Goal: Complete application form

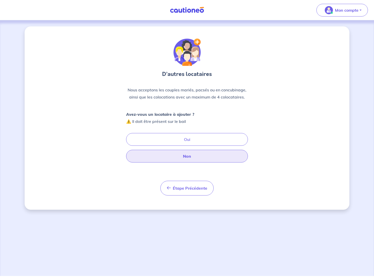
click at [210, 157] on button "Non" at bounding box center [187, 156] width 122 height 13
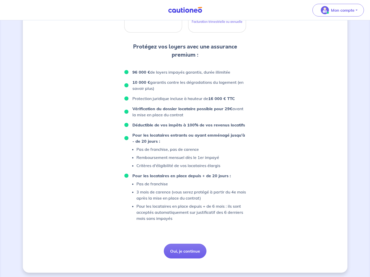
scroll to position [185, 0]
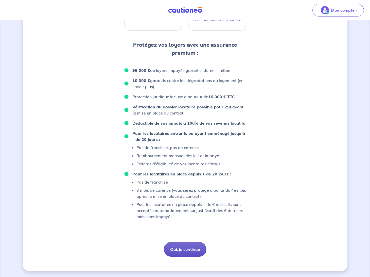
click at [194, 250] on button "Oui, je continue" at bounding box center [185, 249] width 43 height 15
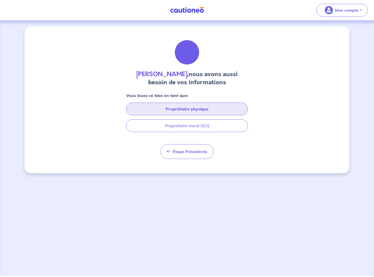
click at [200, 109] on button "Propriétaire physique" at bounding box center [187, 108] width 122 height 13
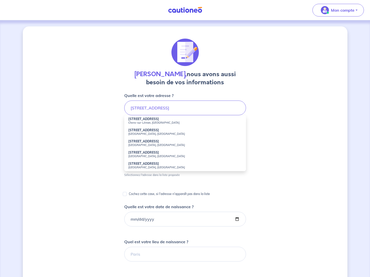
click at [140, 121] on small "Chens-sur-Léman, [GEOGRAPHIC_DATA]" at bounding box center [185, 123] width 114 height 4
type input "[STREET_ADDRESS]"
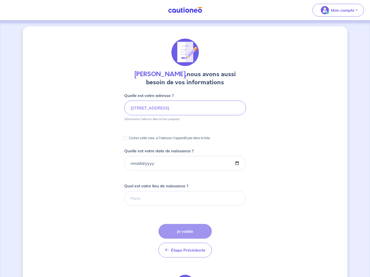
scroll to position [25, 0]
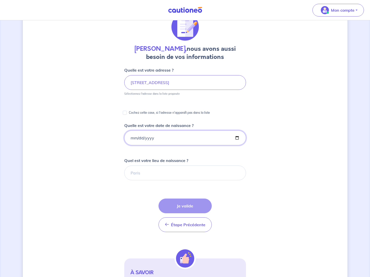
click at [133, 136] on input "Quelle est votre date de naissance ?" at bounding box center [185, 137] width 122 height 15
type input "[DATE]"
click at [169, 172] on input "Quel est votre lieu de naissance ?" at bounding box center [185, 172] width 122 height 15
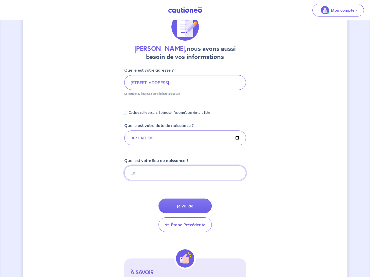
type input "L"
drag, startPoint x: 142, startPoint y: 172, endPoint x: 117, endPoint y: 172, distance: 24.6
click at [117, 172] on div "[PERSON_NAME], nous avons aussi besoin de vos informations Quelle est votre adr…" at bounding box center [185, 165] width 324 height 328
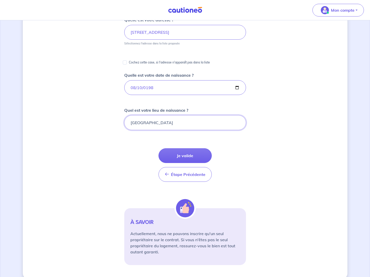
scroll to position [76, 0]
type input "[GEOGRAPHIC_DATA]"
click at [195, 154] on button "Je valide" at bounding box center [184, 155] width 53 height 15
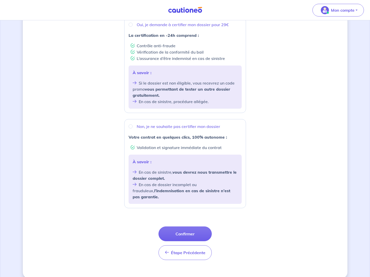
scroll to position [103, 0]
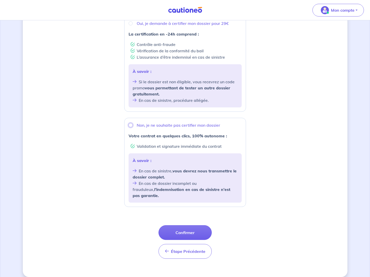
click at [130, 125] on input "Non, je ne souhaite pas certifier mon dossier" at bounding box center [131, 125] width 4 height 4
radio input "true"
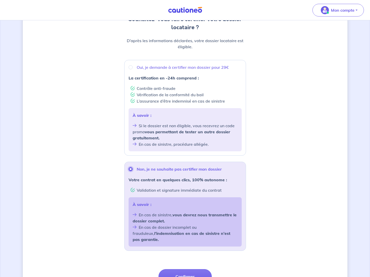
scroll to position [52, 0]
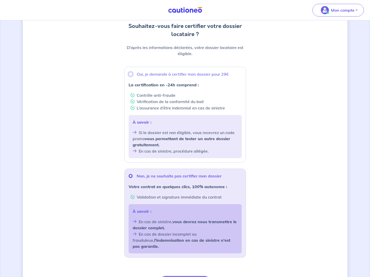
click at [131, 73] on input "Oui, je demande à certifier mon dossier pour 29€" at bounding box center [131, 74] width 4 height 4
radio input "true"
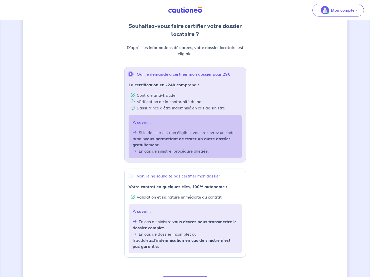
scroll to position [77, 0]
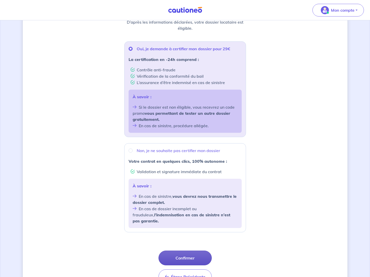
click at [187, 251] on button "Confirmer" at bounding box center [184, 257] width 53 height 15
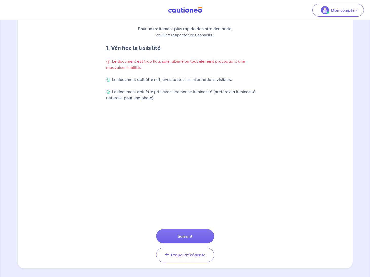
scroll to position [86, 0]
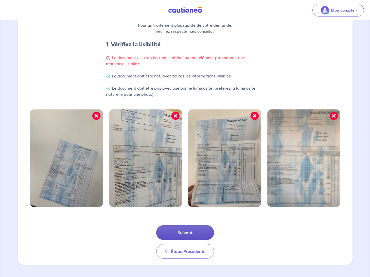
click at [200, 232] on button "Suivant" at bounding box center [185, 232] width 58 height 15
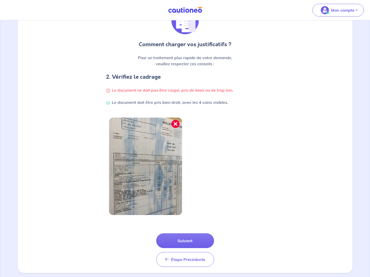
scroll to position [62, 0]
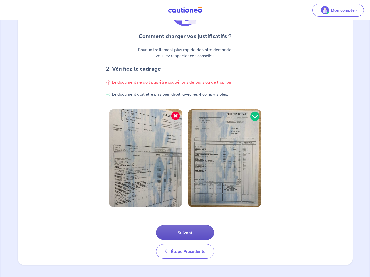
click at [198, 231] on button "Suivant" at bounding box center [185, 232] width 58 height 15
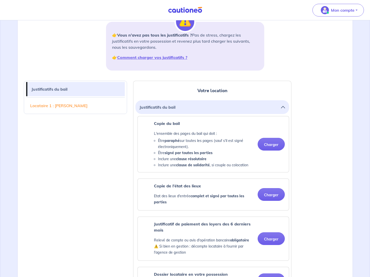
scroll to position [25, 0]
